Goal: Task Accomplishment & Management: Manage account settings

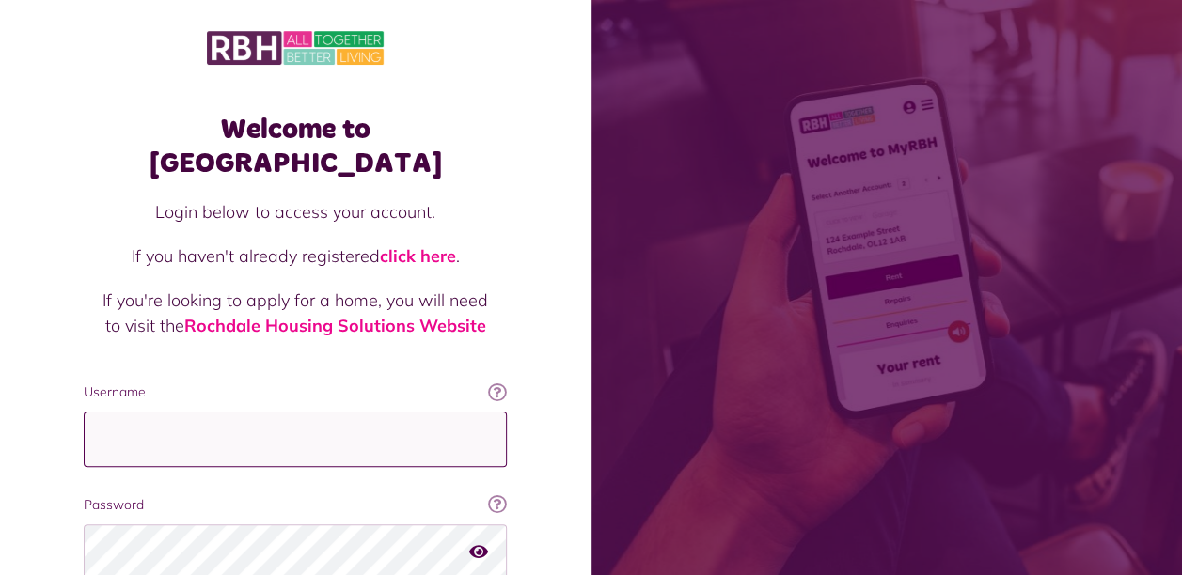
click at [201, 412] on input "Username" at bounding box center [295, 439] width 423 height 55
type input "**********"
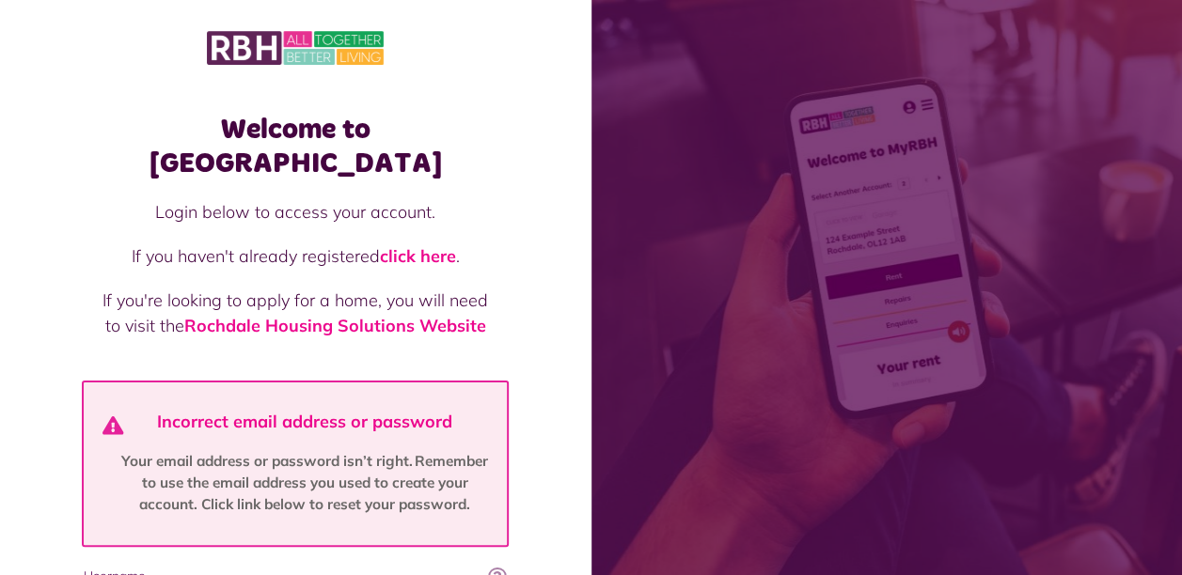
click at [83, 239] on div "Welcome to MyRBH Login below to access your account. If you haven't already reg…" at bounding box center [295, 503] width 461 height 818
click at [43, 329] on div "Welcome to [GEOGRAPHIC_DATA] Login below to access your account. If you haven't…" at bounding box center [295, 470] width 591 height 940
click at [43, 329] on div "Welcome to MyRBH Login below to access your account. If you haven't already reg…" at bounding box center [295, 470] width 591 height 940
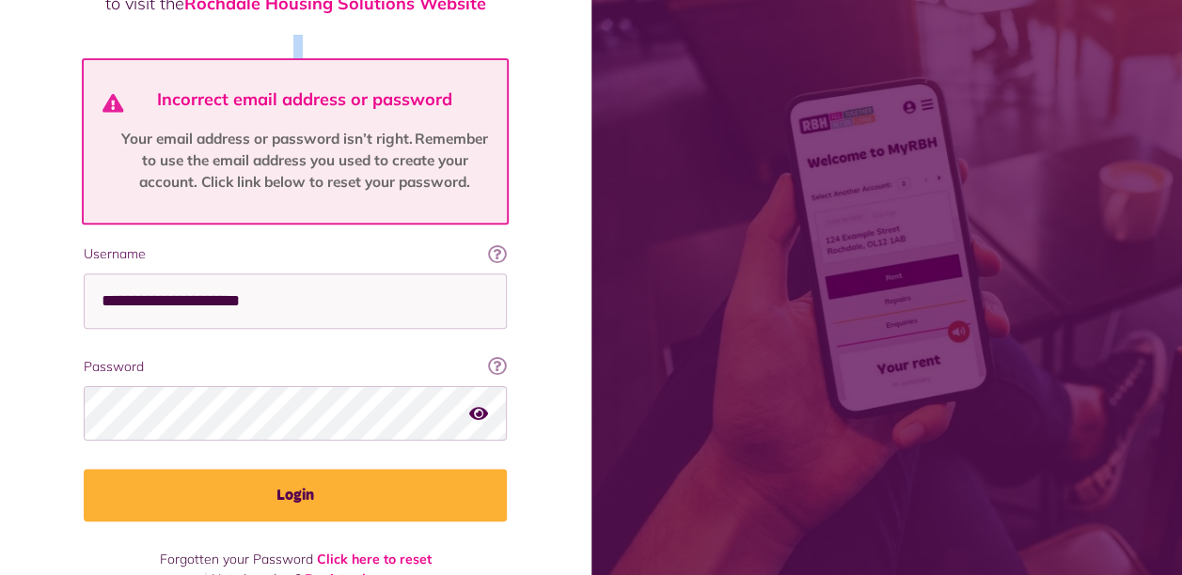
scroll to position [330, 0]
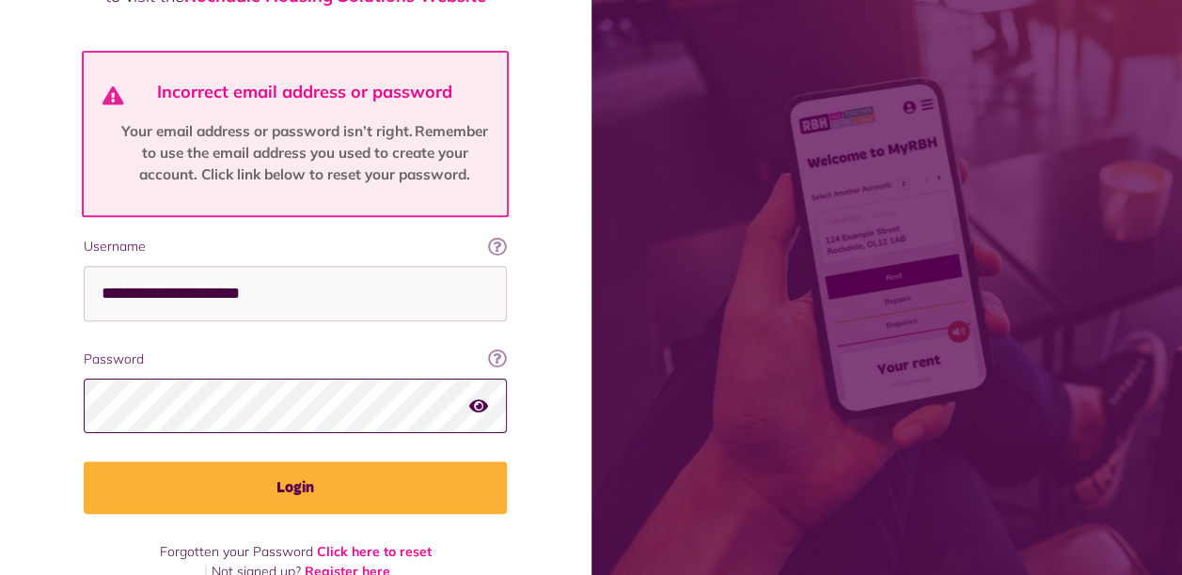
click at [84, 462] on button "Login" at bounding box center [295, 488] width 423 height 53
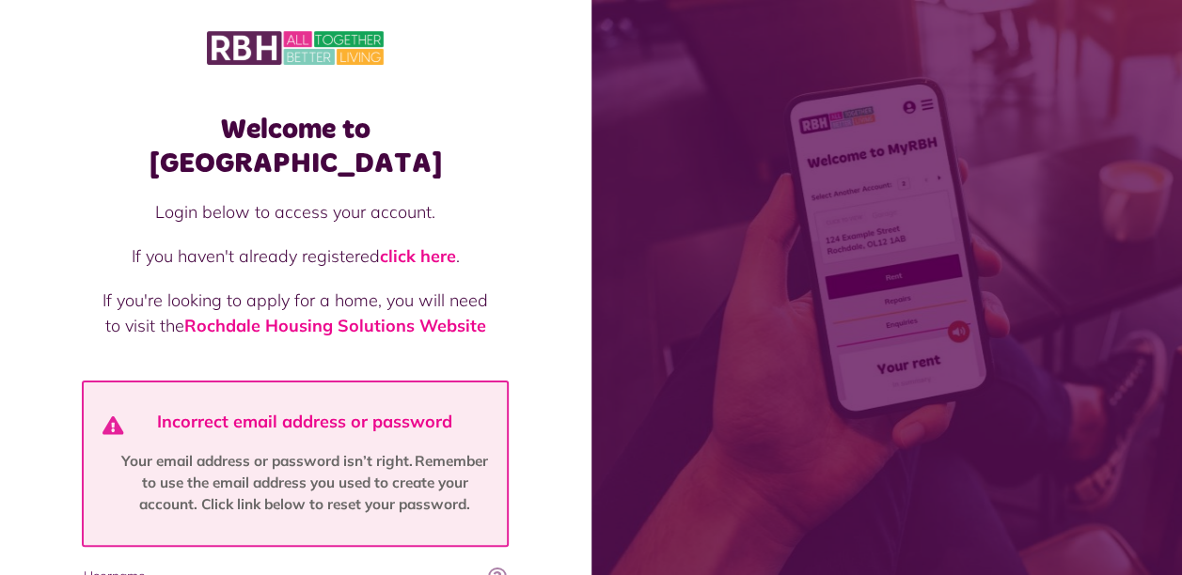
click at [14, 316] on div "Welcome to [GEOGRAPHIC_DATA] Login below to access your account. If you haven't…" at bounding box center [295, 470] width 591 height 940
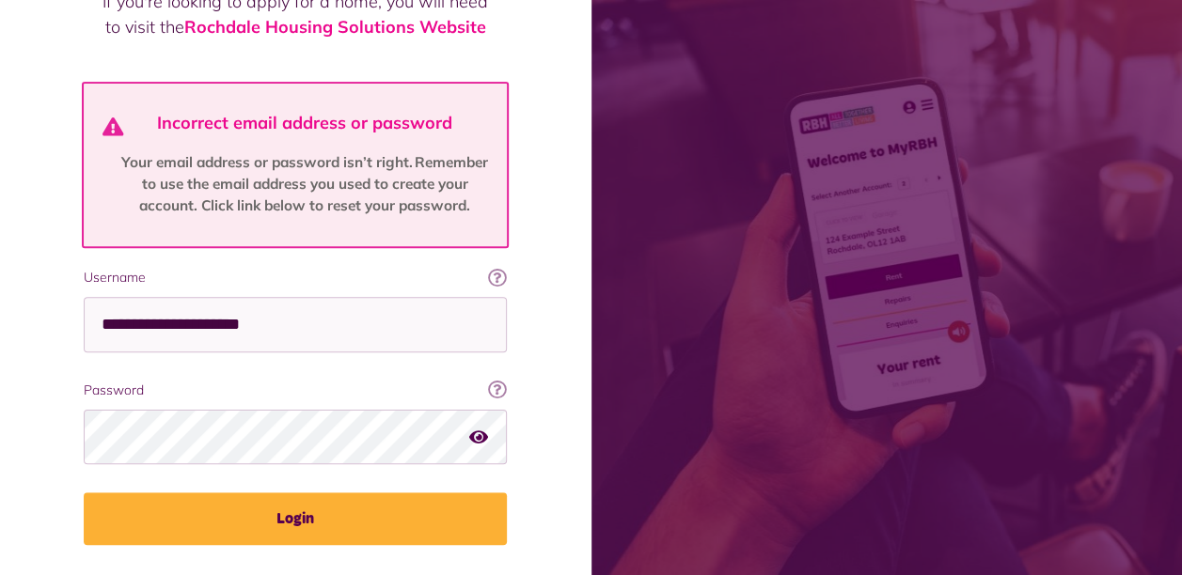
scroll to position [330, 0]
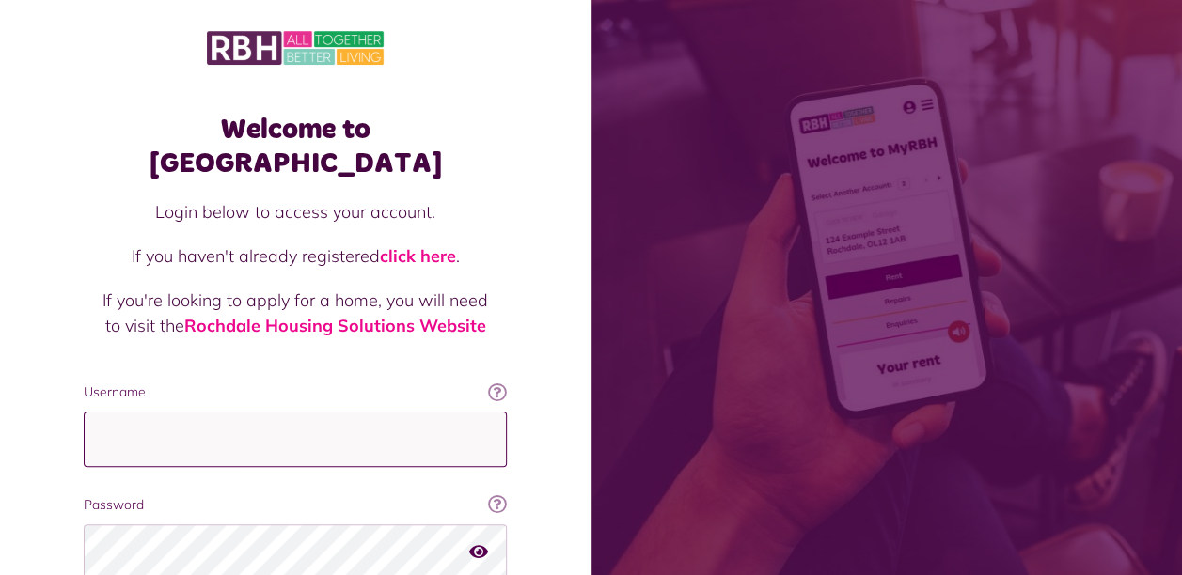
click at [158, 413] on input "Username" at bounding box center [295, 439] width 423 height 55
type input "**********"
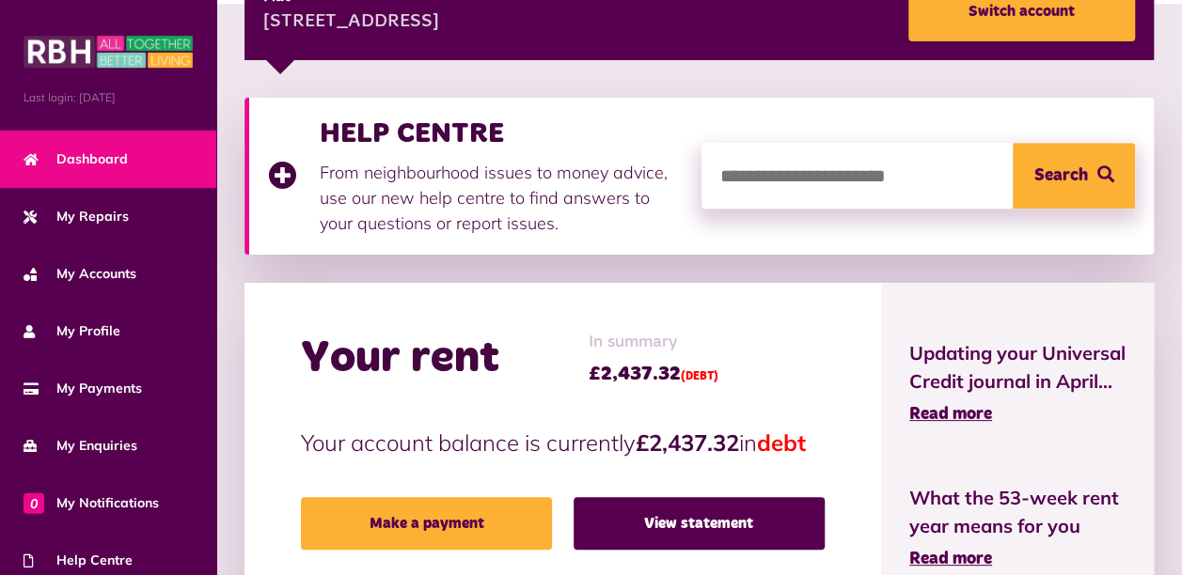
scroll to position [438, 0]
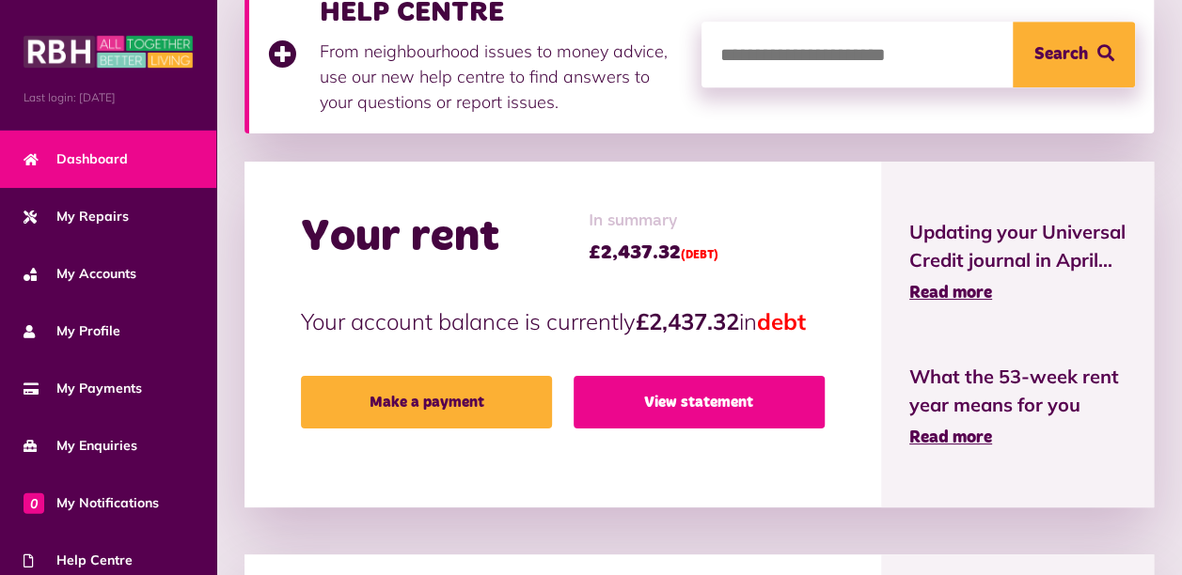
click at [677, 427] on link "View statement" at bounding box center [699, 402] width 251 height 53
